Goal: Transaction & Acquisition: Book appointment/travel/reservation

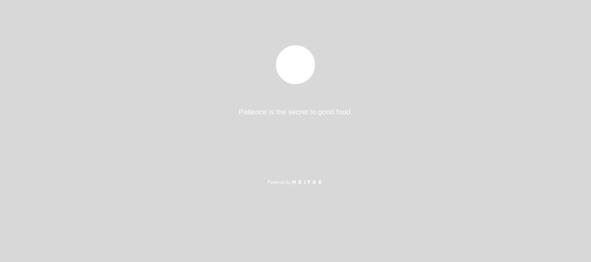
select select "pt"
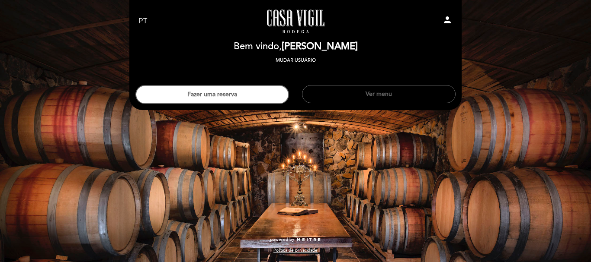
click at [451, 17] on icon "person" at bounding box center [447, 20] width 10 height 10
select select "pt"
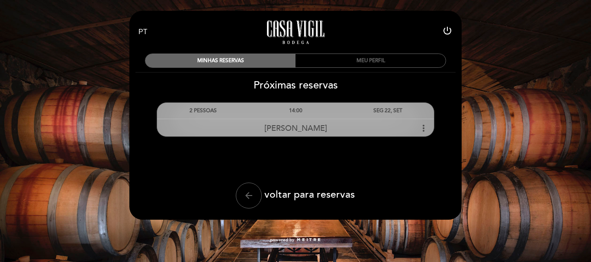
click at [423, 128] on icon "more_vert" at bounding box center [423, 128] width 10 height 10
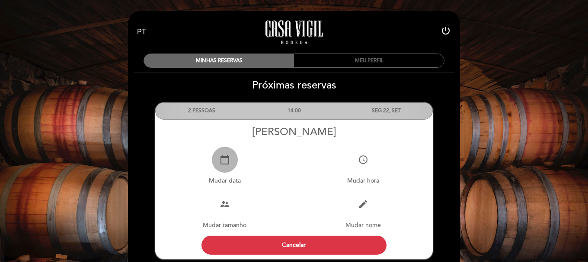
click at [227, 163] on icon "calendar_today" at bounding box center [225, 160] width 10 height 10
select select "pt"
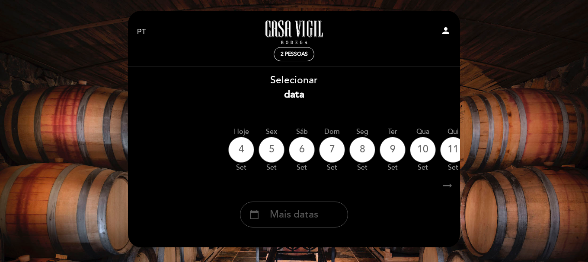
click at [272, 217] on span "Mais datas" at bounding box center [294, 215] width 48 height 14
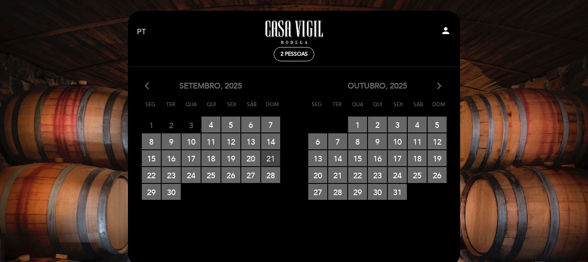
click at [268, 157] on span "21 RESERVAS DISPONÍVEIS" at bounding box center [270, 158] width 19 height 16
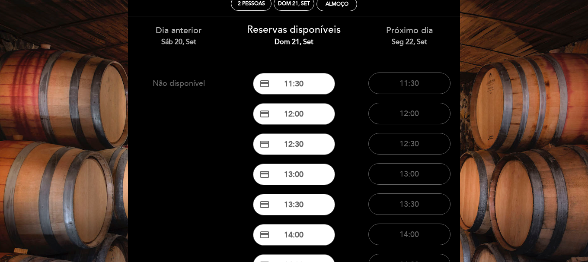
scroll to position [43, 0]
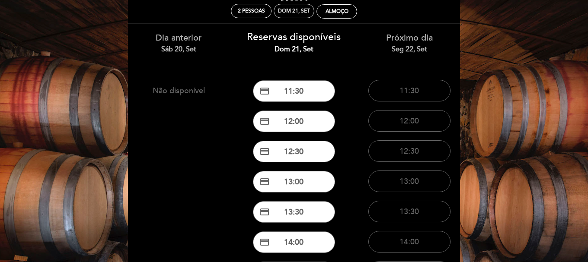
click at [292, 9] on div "Dom 21, set" at bounding box center [294, 11] width 32 height 6
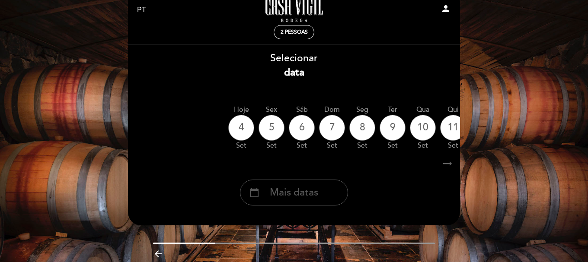
click at [272, 188] on span "Mais datas" at bounding box center [294, 193] width 48 height 14
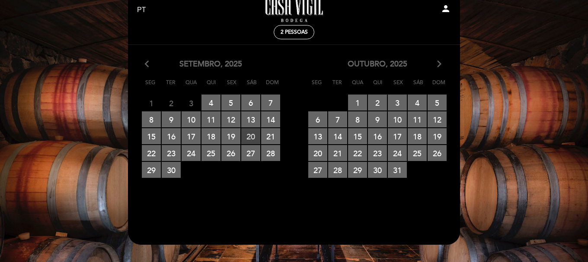
click at [246, 136] on span "20 RESERVAS DISPONÍVEIS" at bounding box center [250, 136] width 19 height 16
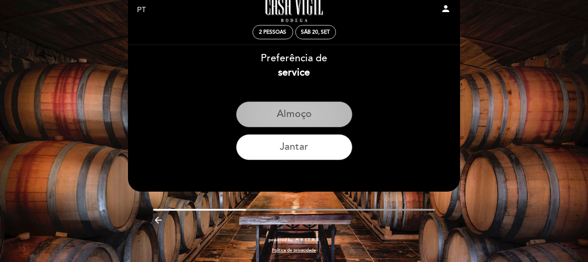
click at [275, 116] on button "Almoço" at bounding box center [294, 115] width 116 height 26
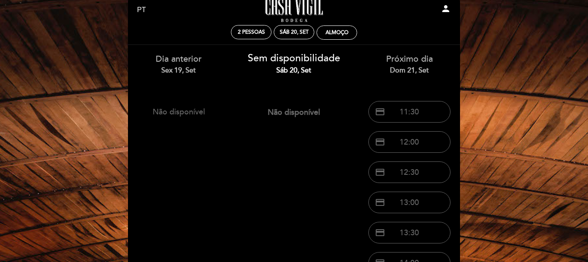
click at [414, 69] on div "Dom 21, set" at bounding box center [409, 71] width 102 height 10
click at [336, 35] on div "Almoço" at bounding box center [337, 32] width 23 height 6
select select "? undefined:undefined ?"
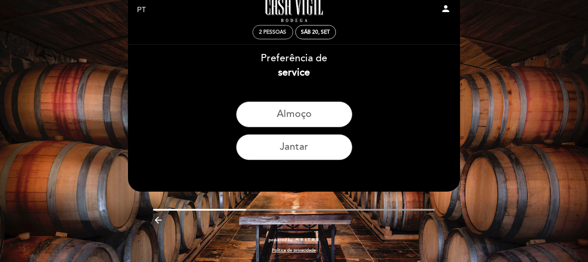
click at [306, 29] on div "Sáb 20, set" at bounding box center [315, 32] width 41 height 14
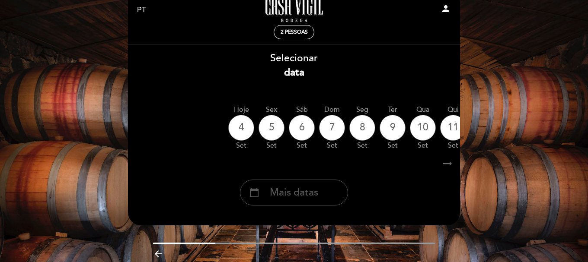
click at [286, 184] on div "calendar_today Mais datas" at bounding box center [294, 193] width 108 height 26
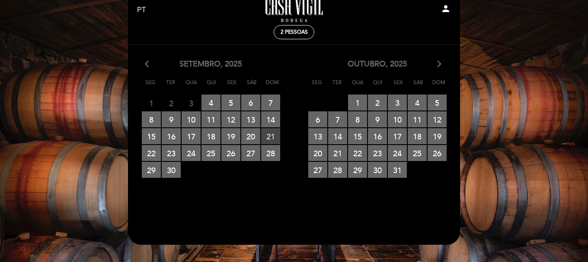
click at [266, 135] on span "21 RESERVAS DISPONÍVEIS" at bounding box center [270, 136] width 19 height 16
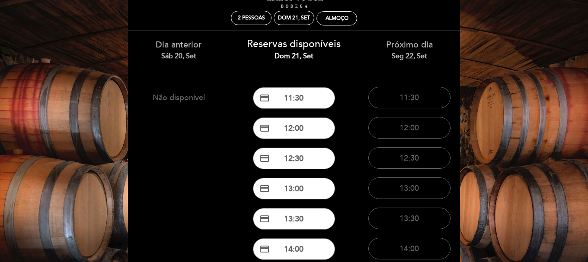
scroll to position [0, 0]
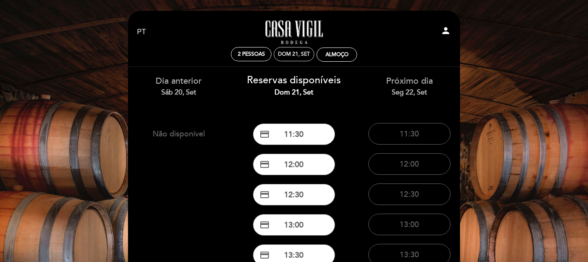
click at [302, 54] on div "Dom 21, set" at bounding box center [294, 54] width 32 height 6
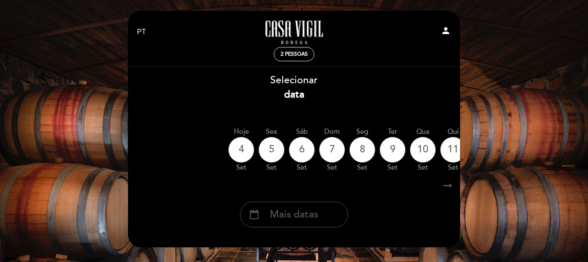
click at [274, 212] on span "Mais datas" at bounding box center [294, 215] width 48 height 14
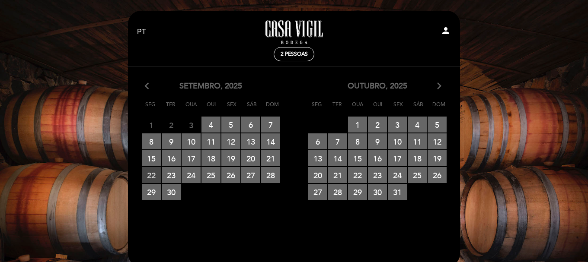
click at [154, 174] on span "22 RESERVAS DISPONÍVEIS" at bounding box center [151, 175] width 19 height 16
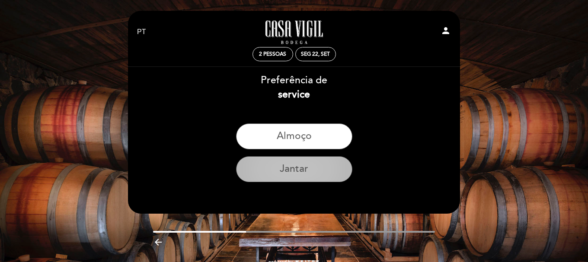
click at [256, 172] on button "Jantar" at bounding box center [294, 170] width 116 height 26
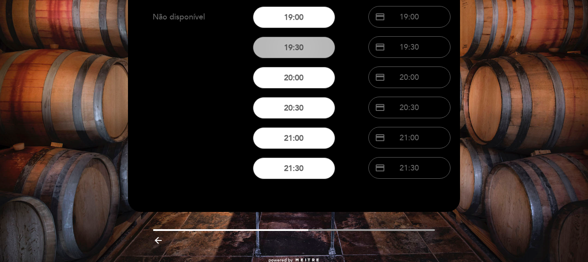
scroll to position [137, 0]
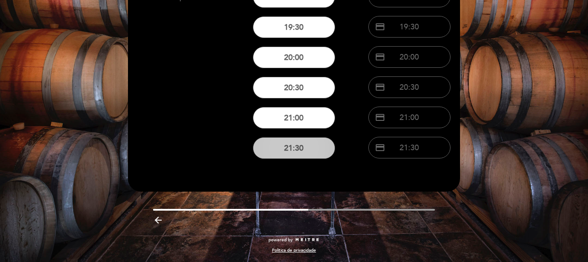
click at [291, 150] on button "21:30" at bounding box center [294, 148] width 82 height 22
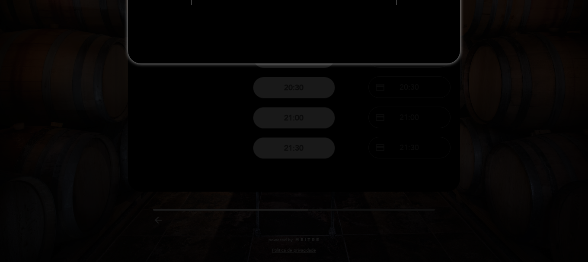
scroll to position [0, 0]
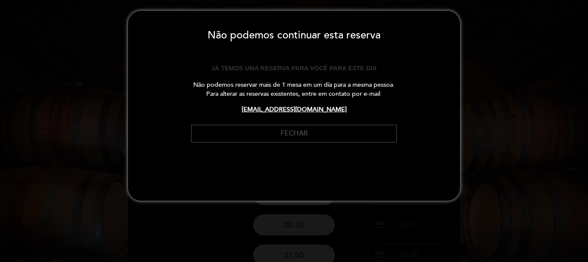
click at [265, 138] on button "FECHAR" at bounding box center [294, 134] width 206 height 18
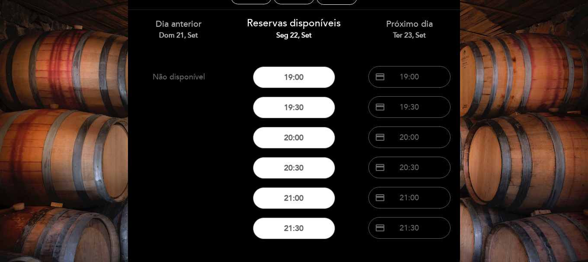
scroll to position [51, 0]
